Goal: Information Seeking & Learning: Learn about a topic

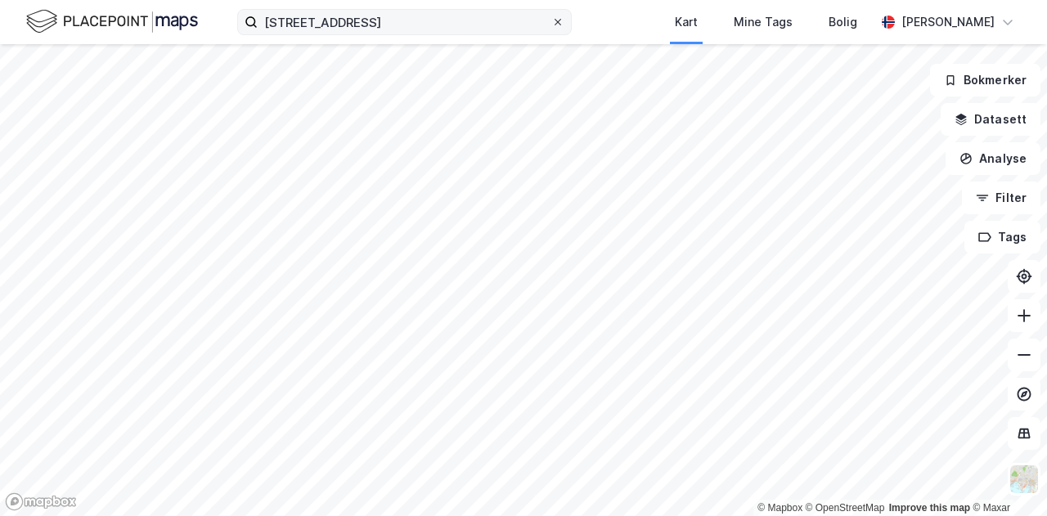
click at [560, 23] on icon at bounding box center [557, 22] width 7 height 7
click at [551, 23] on input "[STREET_ADDRESS]" at bounding box center [405, 22] width 294 height 25
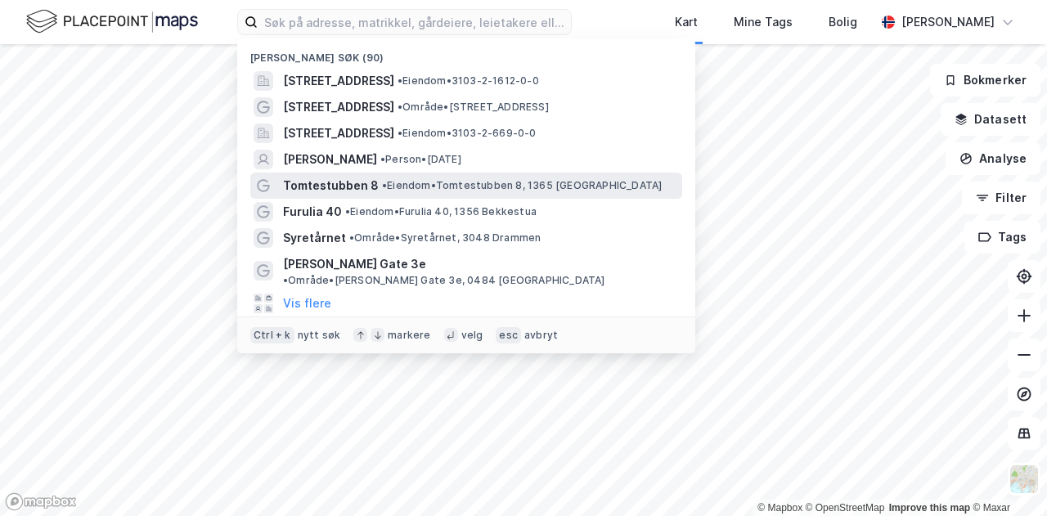
click at [391, 185] on span "• Eiendom • Tomtestubben 8, 1365 [GEOGRAPHIC_DATA]" at bounding box center [522, 185] width 280 height 13
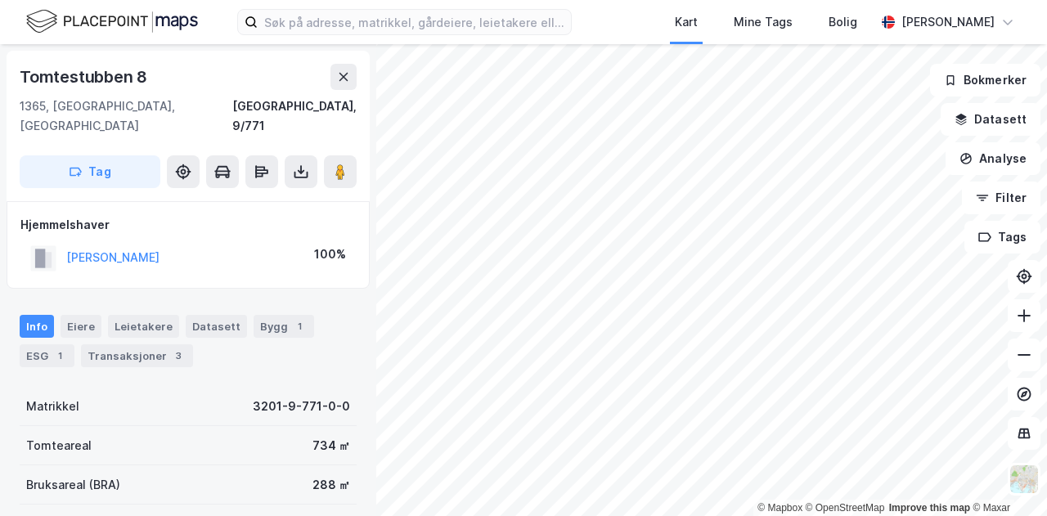
scroll to position [1, 0]
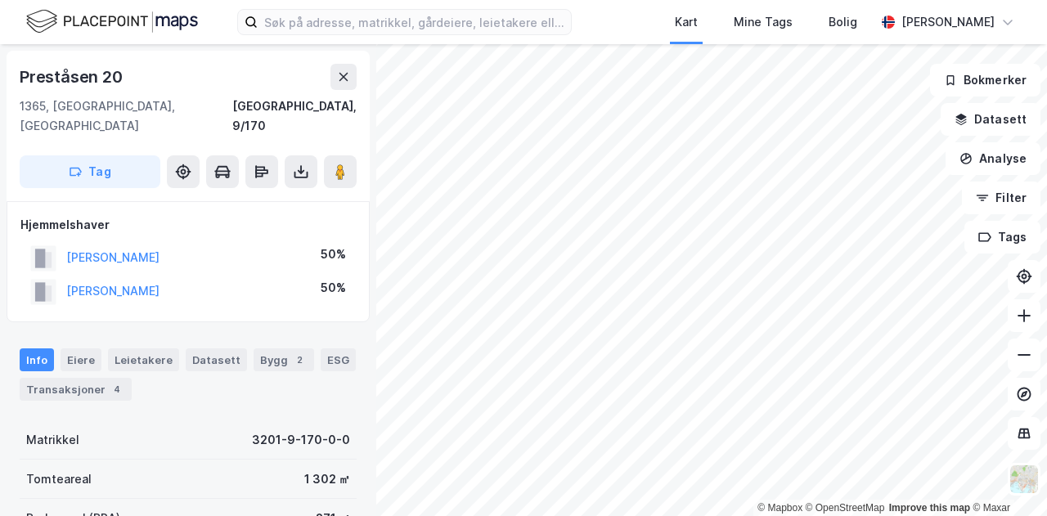
scroll to position [1, 0]
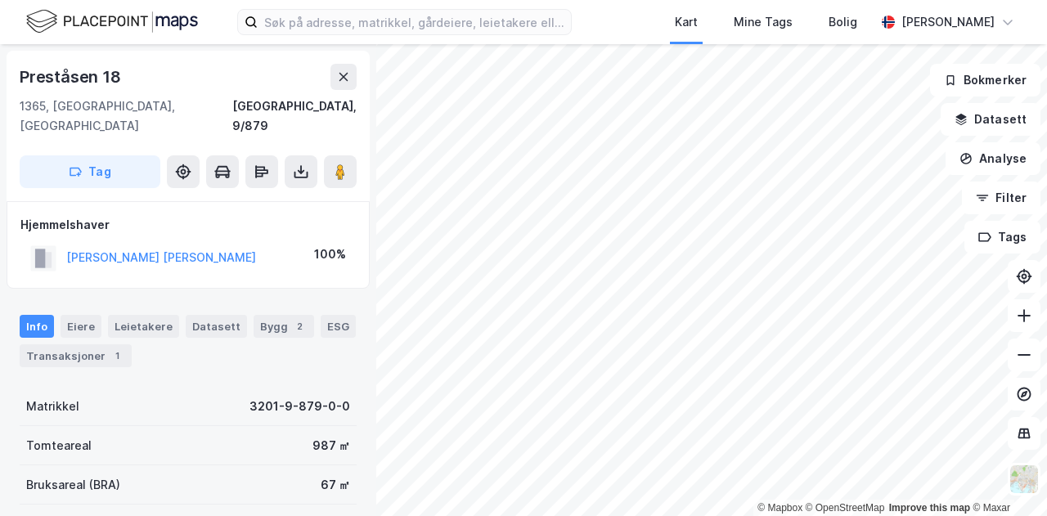
scroll to position [1, 0]
click at [95, 343] on div "Transaksjoner 1" at bounding box center [76, 354] width 112 height 23
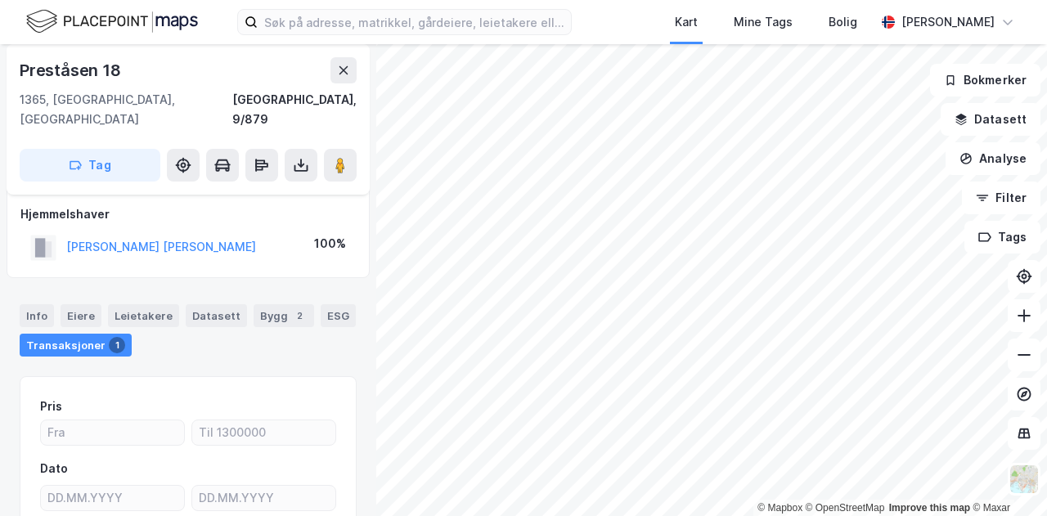
scroll to position [11, 0]
click at [84, 304] on div "Eiere" at bounding box center [81, 315] width 41 height 23
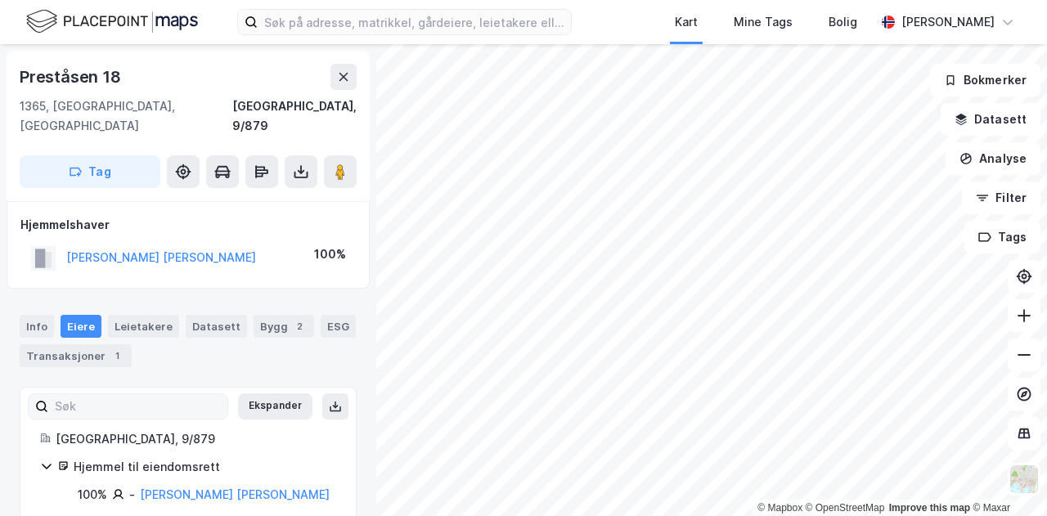
scroll to position [1, 0]
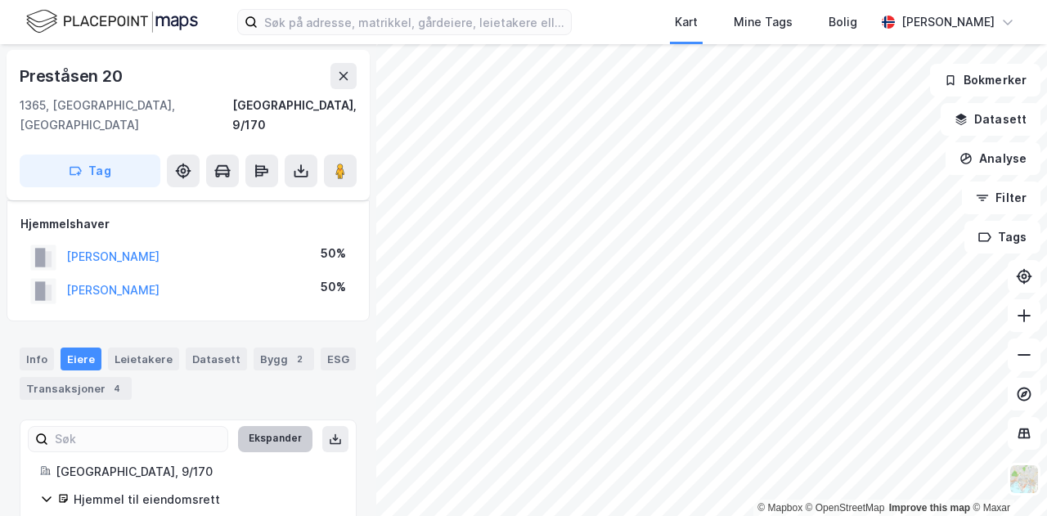
scroll to position [69, 0]
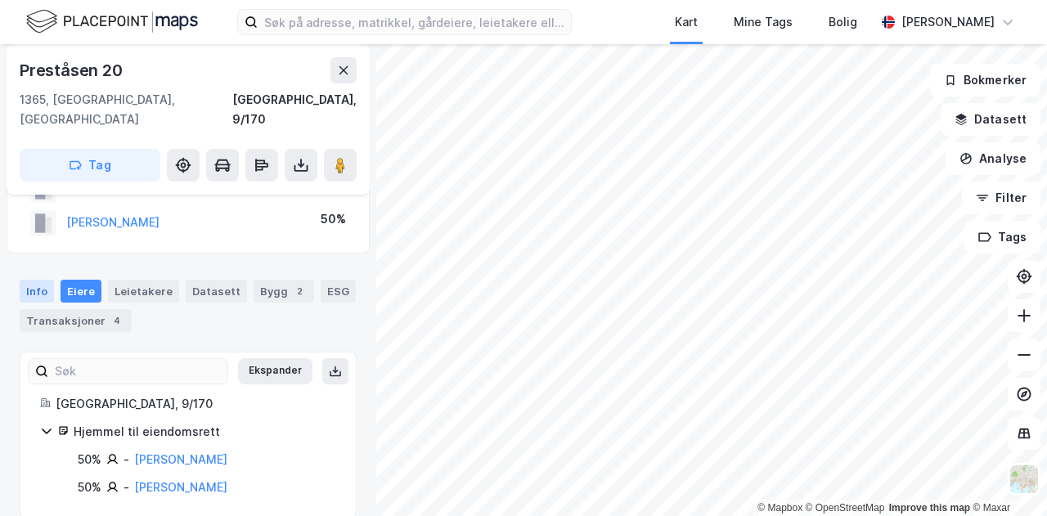
click at [43, 280] on div "Info" at bounding box center [37, 291] width 34 height 23
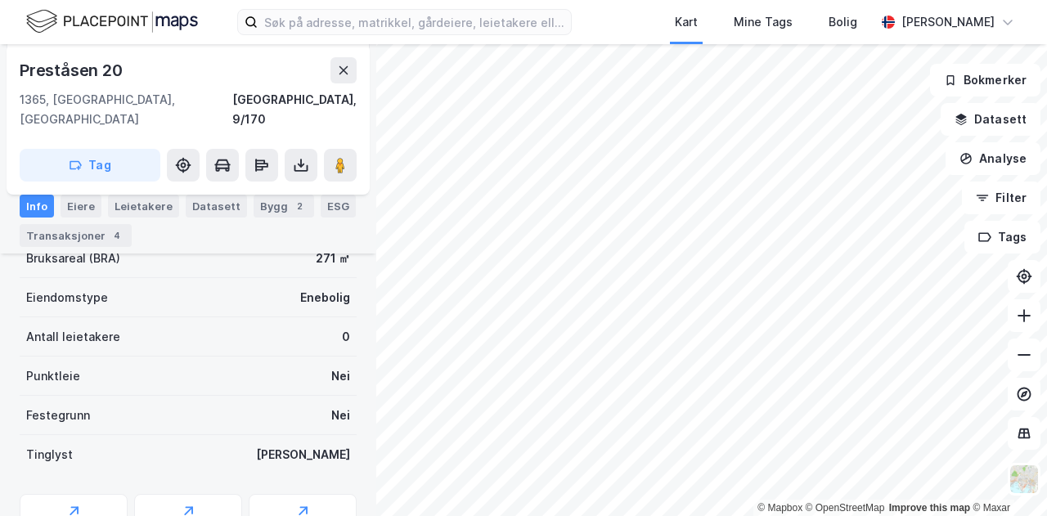
scroll to position [262, 0]
